Goal: Information Seeking & Learning: Find specific fact

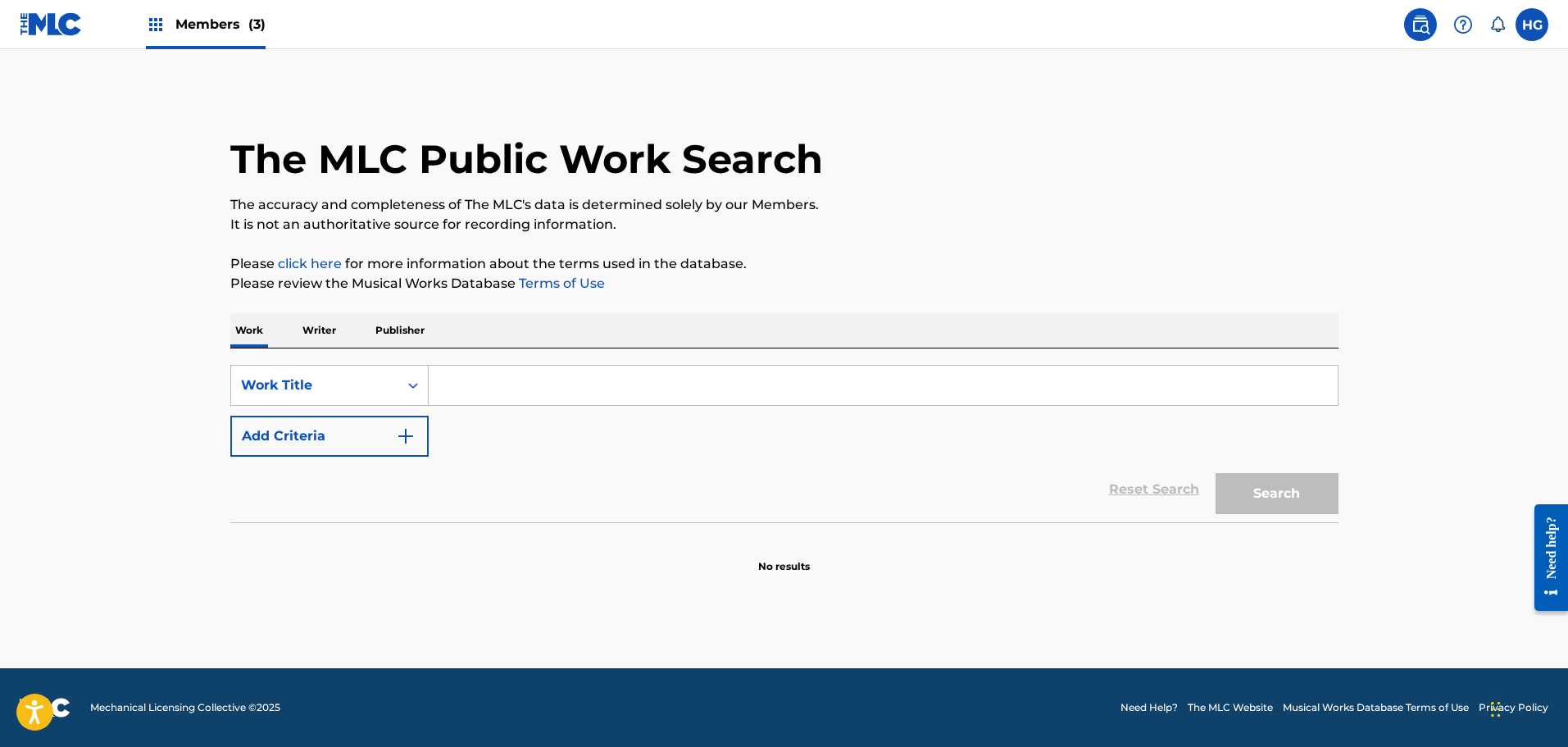
click at [471, 402] on input "Search Form" at bounding box center [883, 385] width 909 height 40
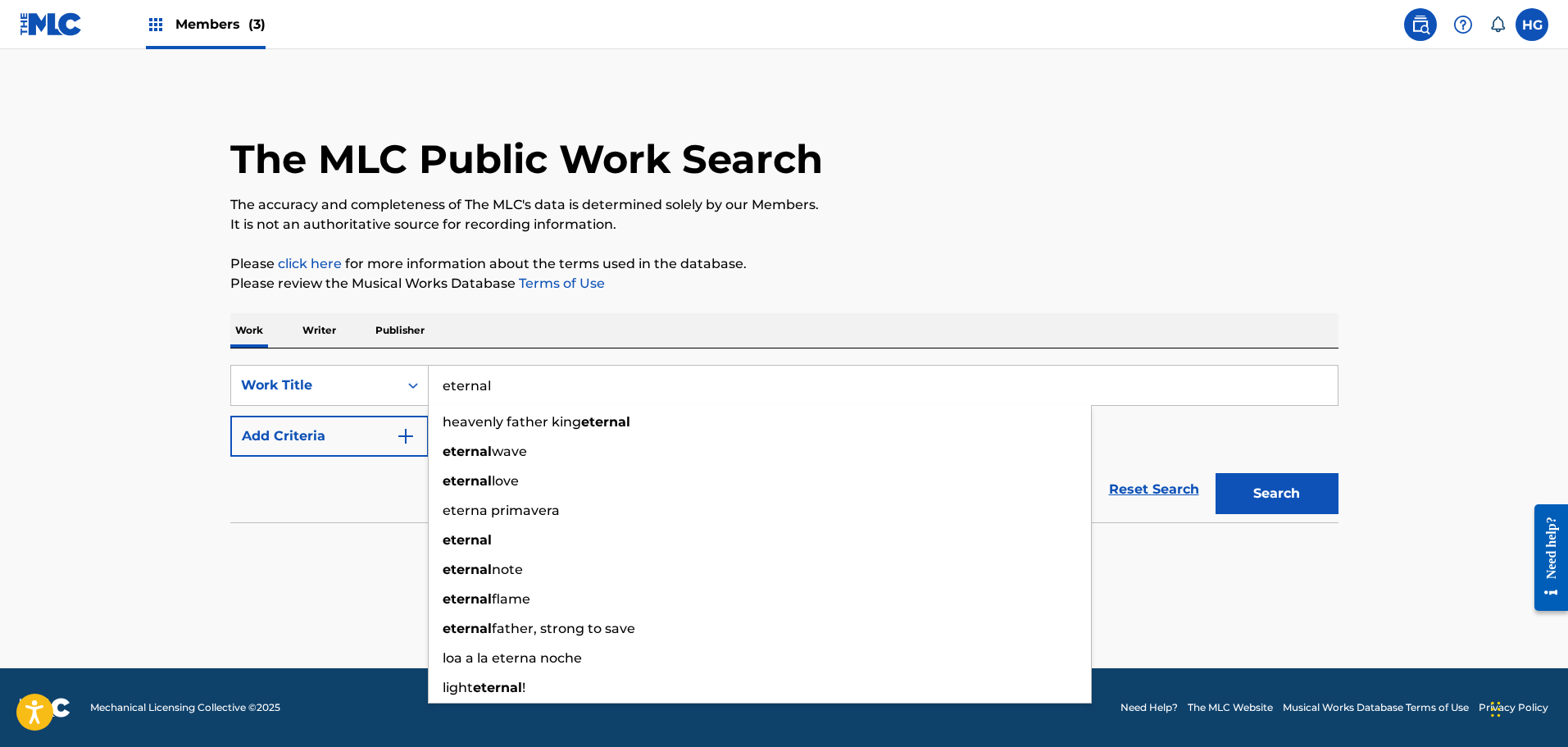
type input "eternal"
click at [1215, 473] on button "Search" at bounding box center [1277, 494] width 123 height 41
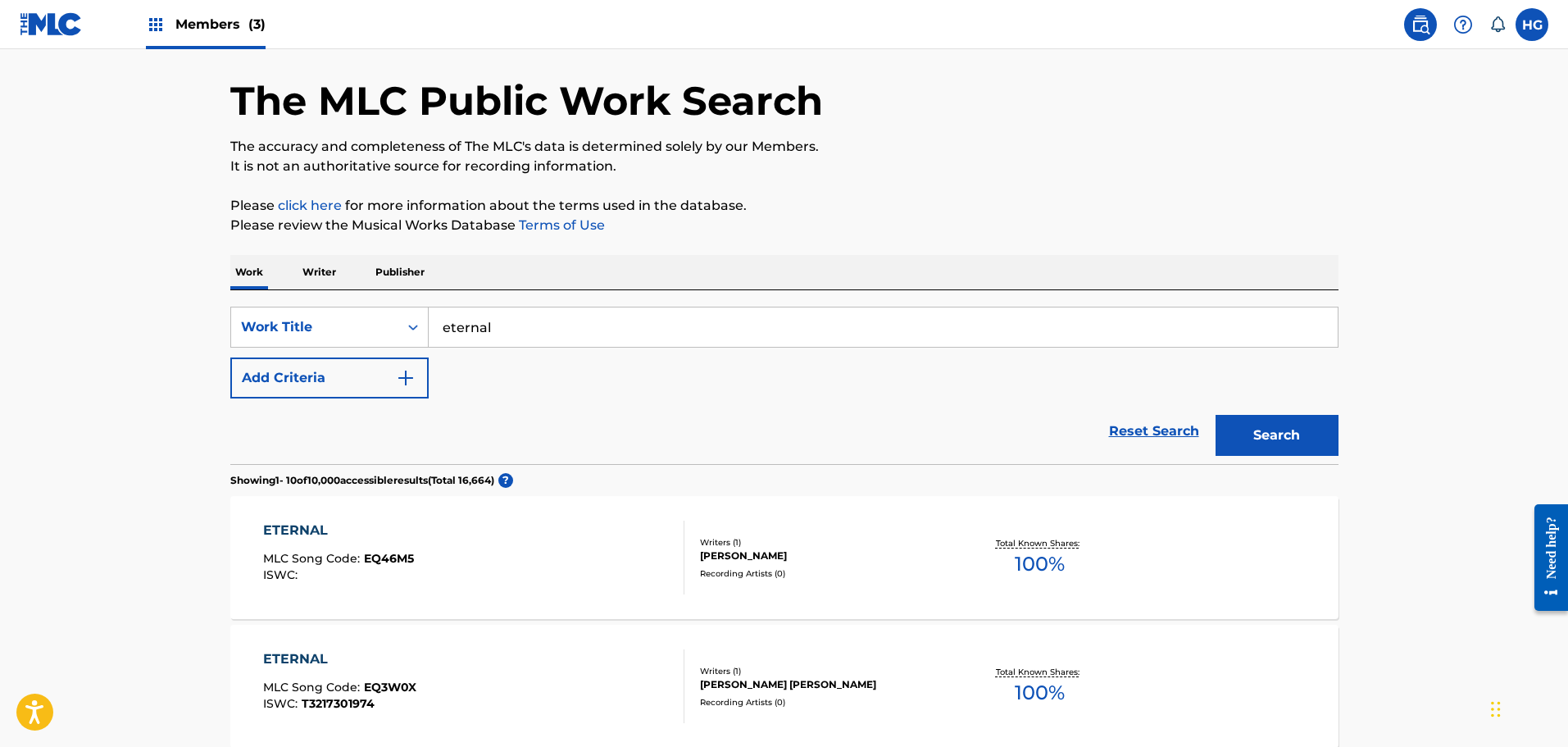
scroll to position [82, 0]
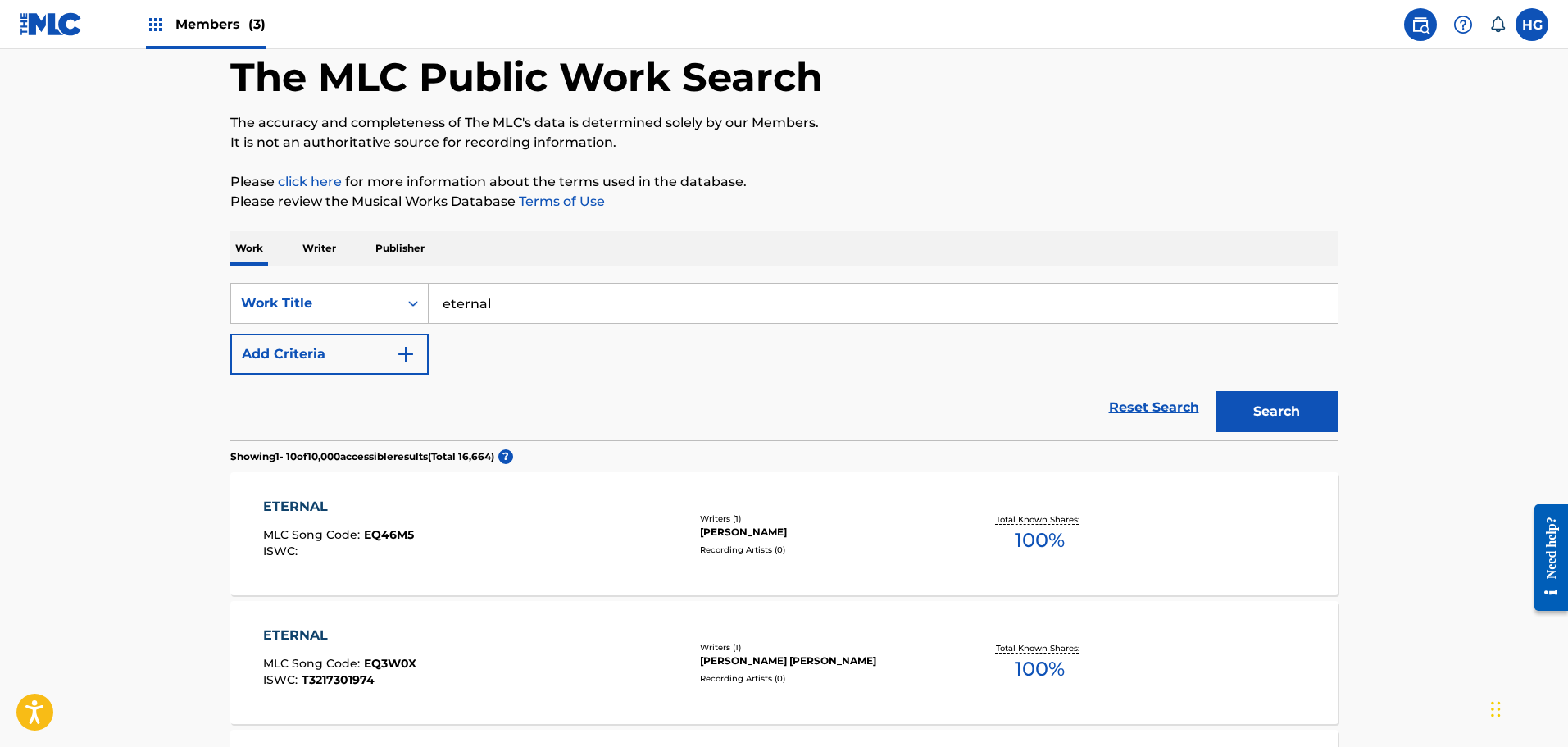
click at [837, 540] on div "Writers ( 1 ) [PERSON_NAME] Recording Artists ( 0 )" at bounding box center [816, 534] width 263 height 44
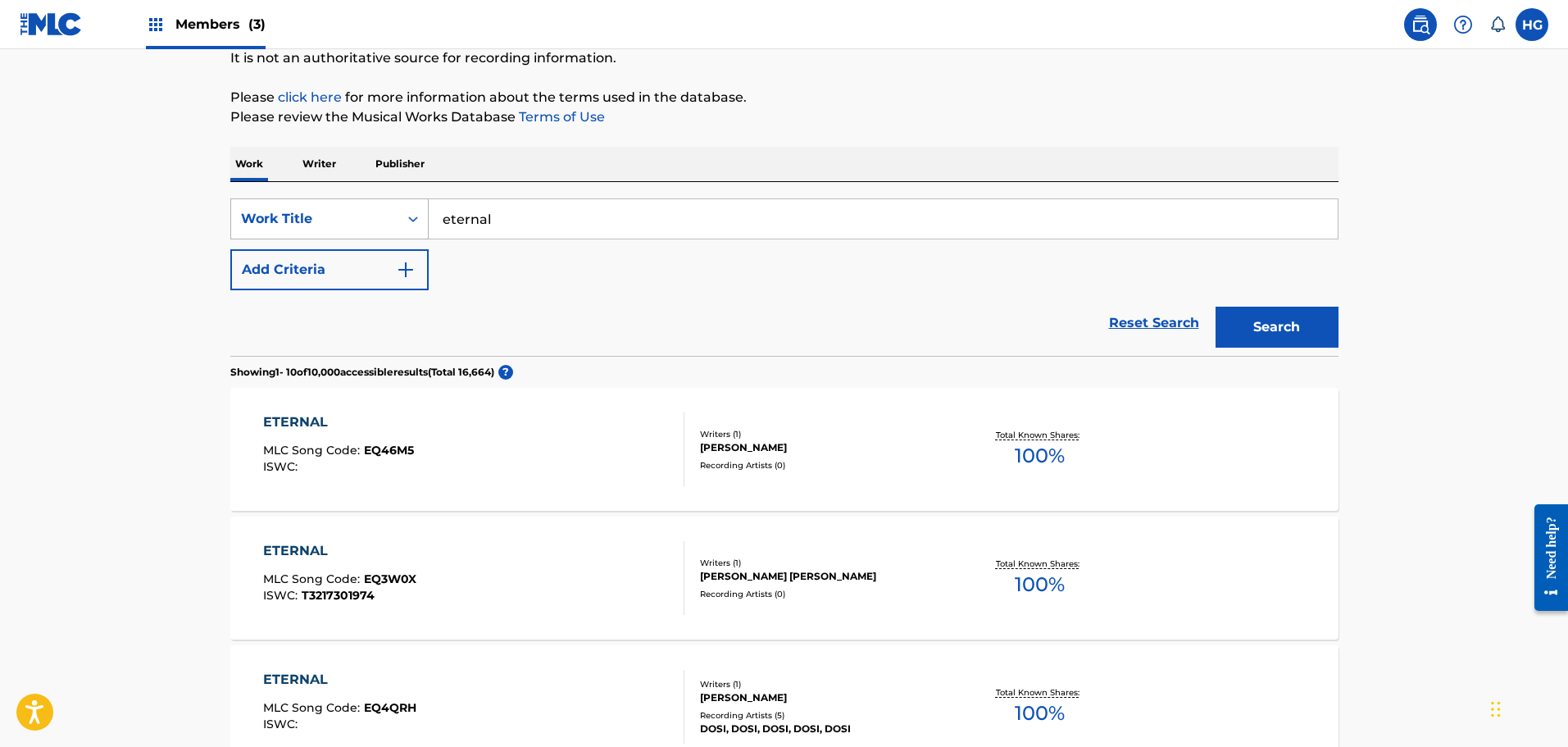
scroll to position [164, 0]
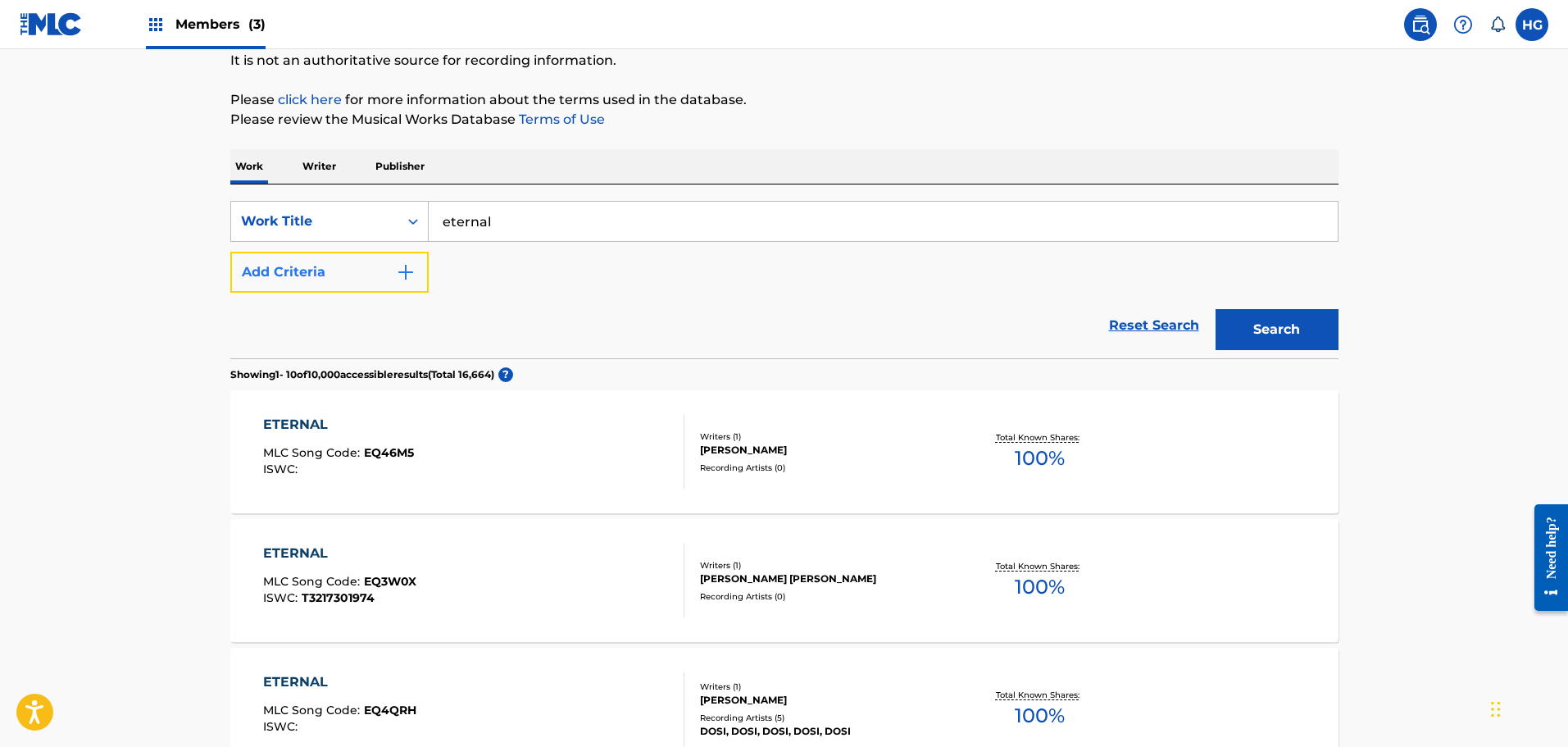
click at [321, 282] on button "Add Criteria" at bounding box center [330, 272] width 199 height 41
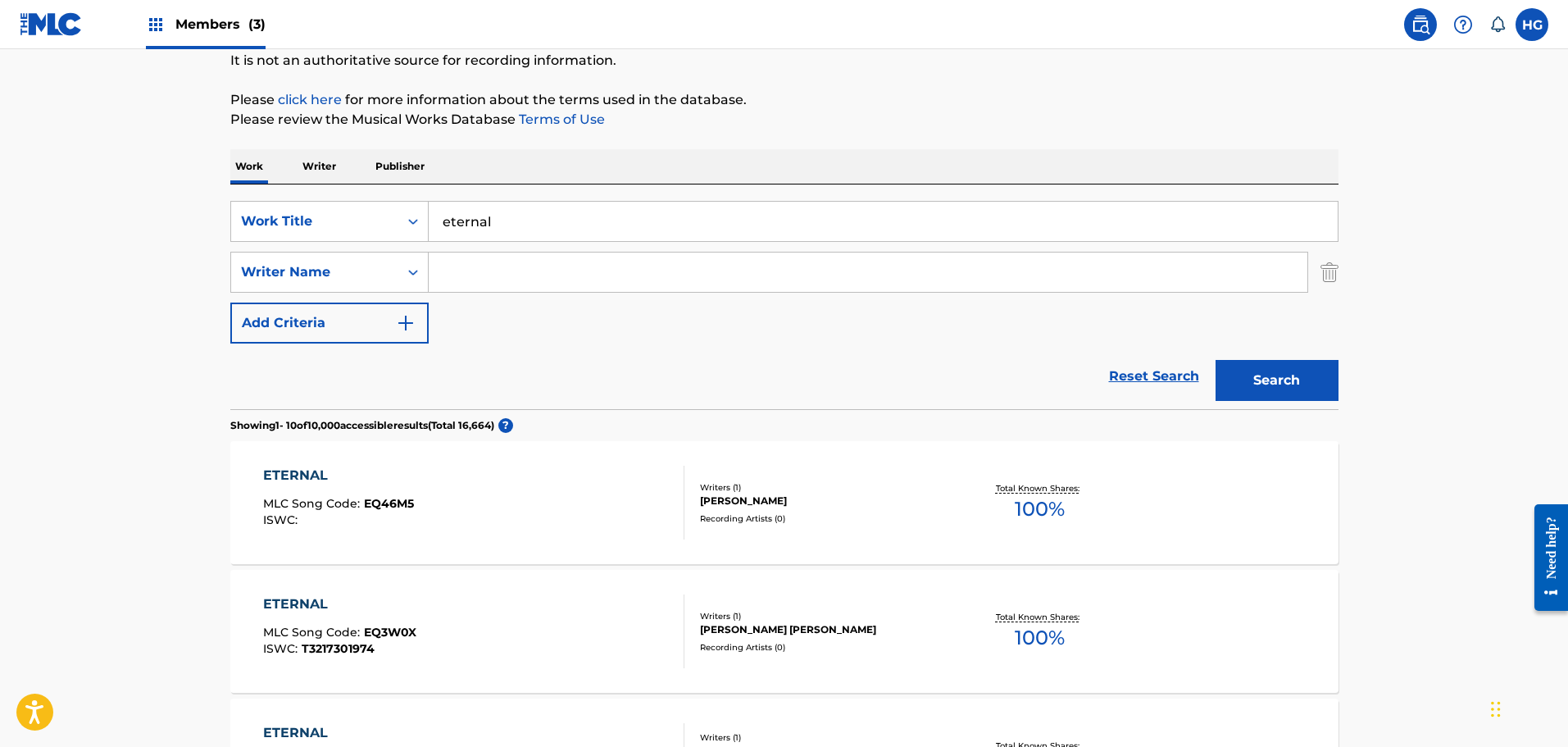
click at [573, 271] on input "Search Form" at bounding box center [867, 272] width 878 height 40
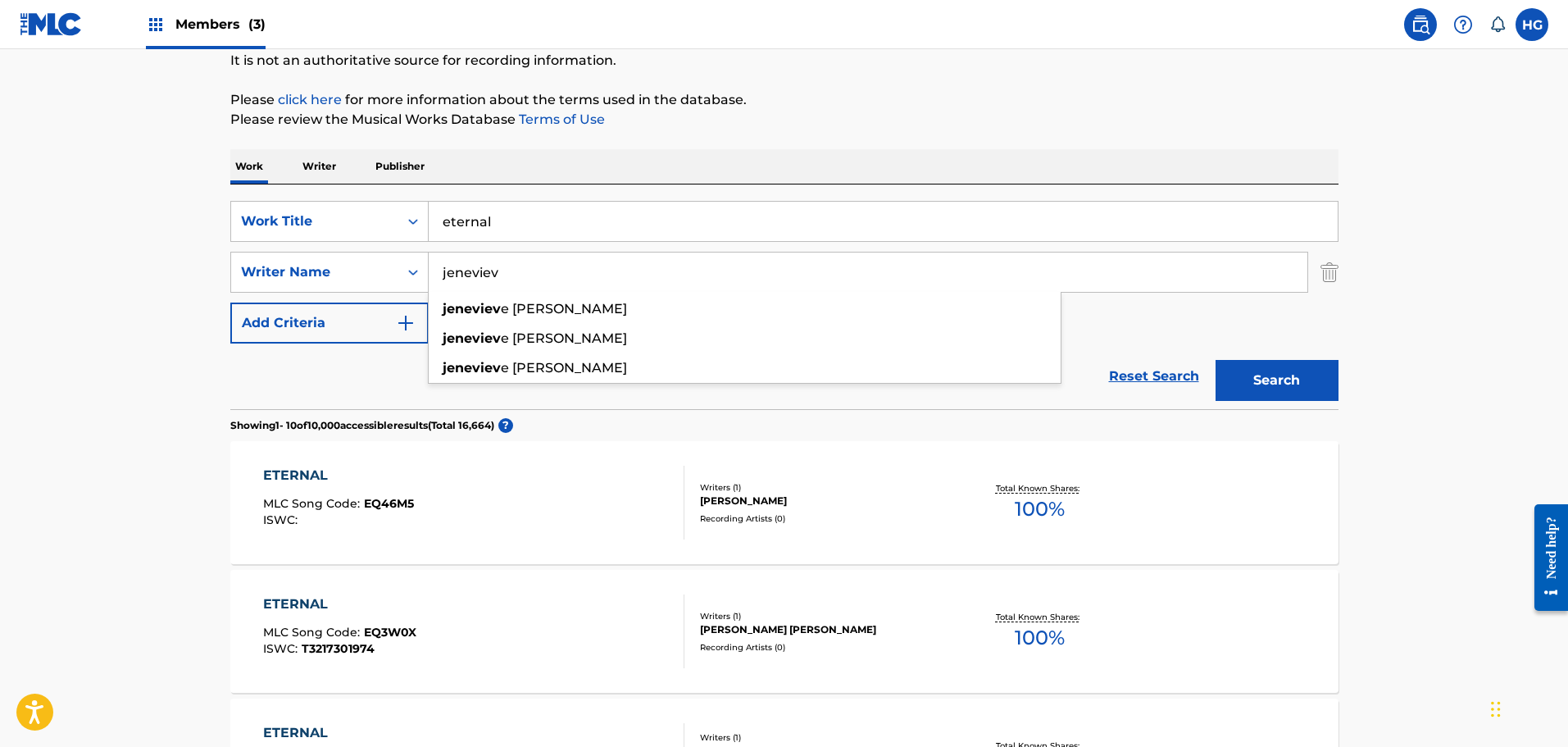
click at [1215, 360] on button "Search" at bounding box center [1277, 380] width 123 height 41
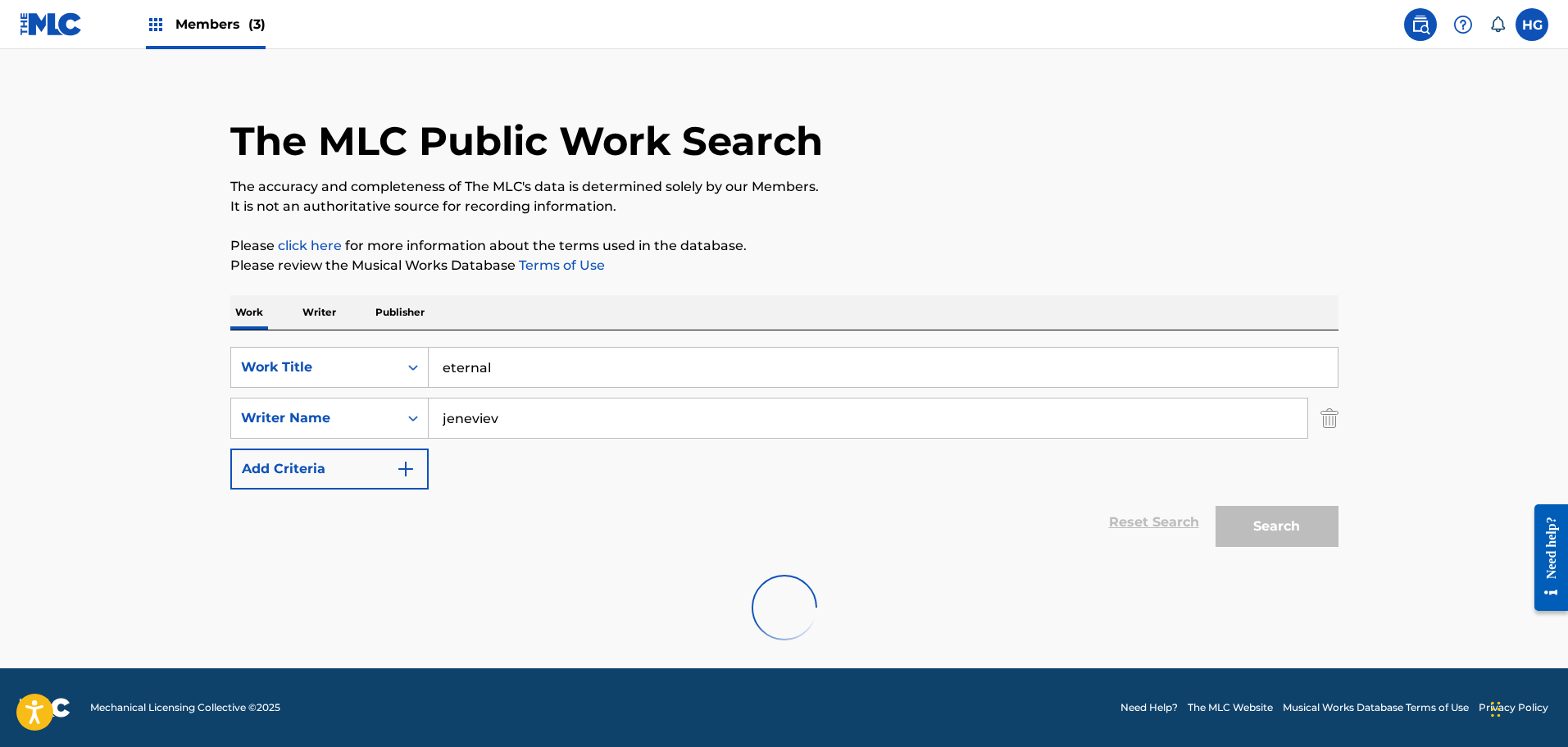
scroll to position [145, 0]
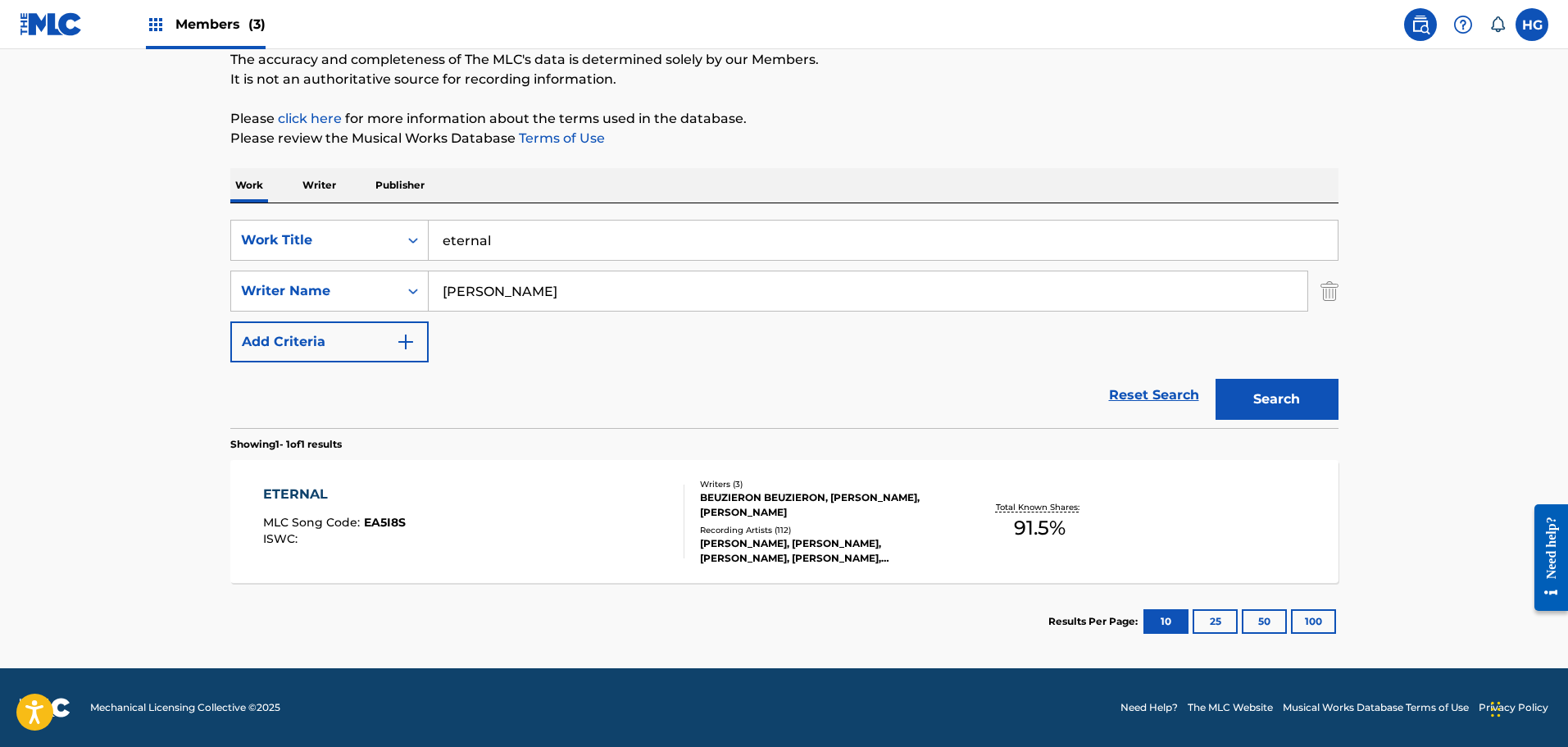
type input "[PERSON_NAME]"
click at [550, 529] on div "ETERNAL MLC Song Code : EA5I8S ISWC :" at bounding box center [473, 521] width 421 height 74
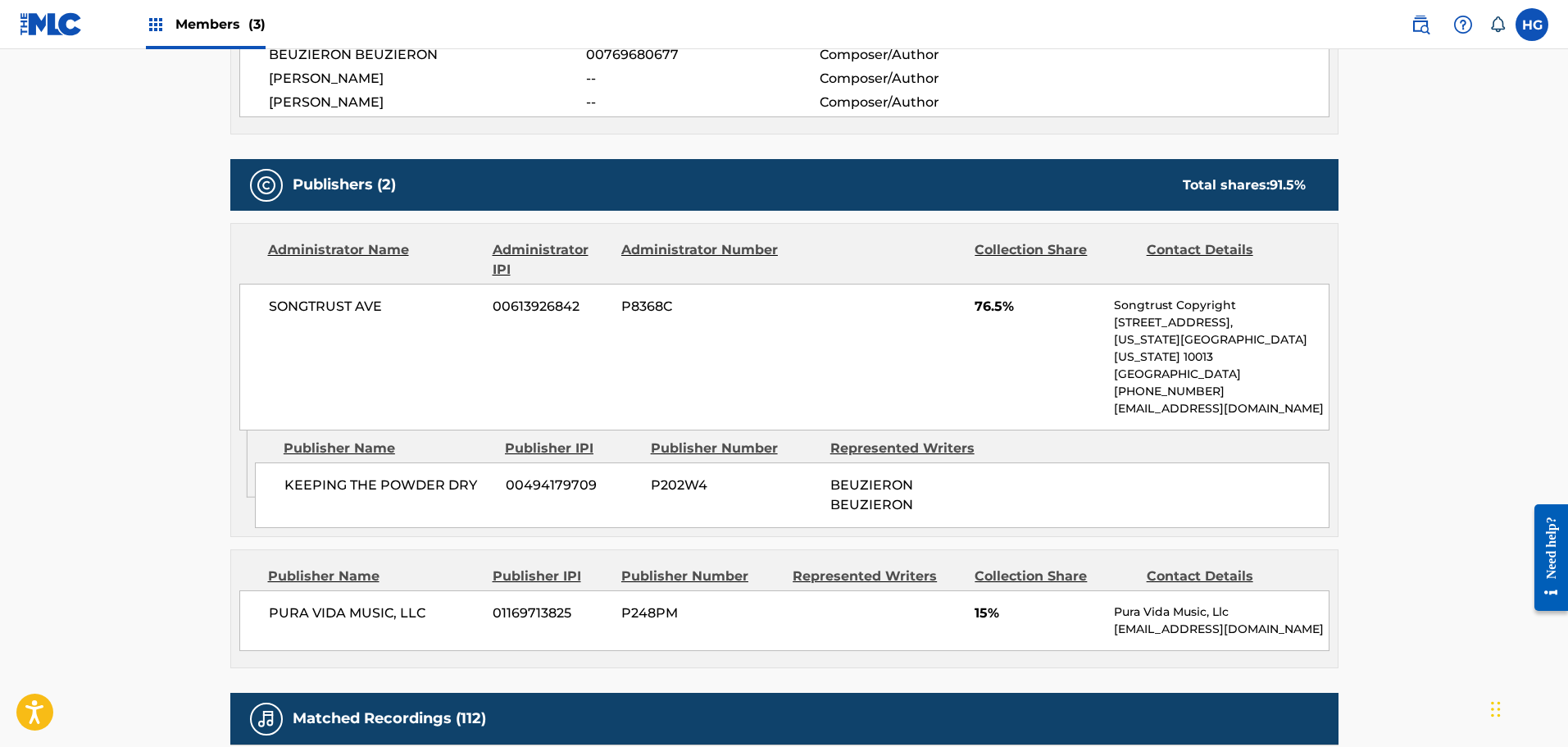
scroll to position [344, 0]
